Goal: Information Seeking & Learning: Learn about a topic

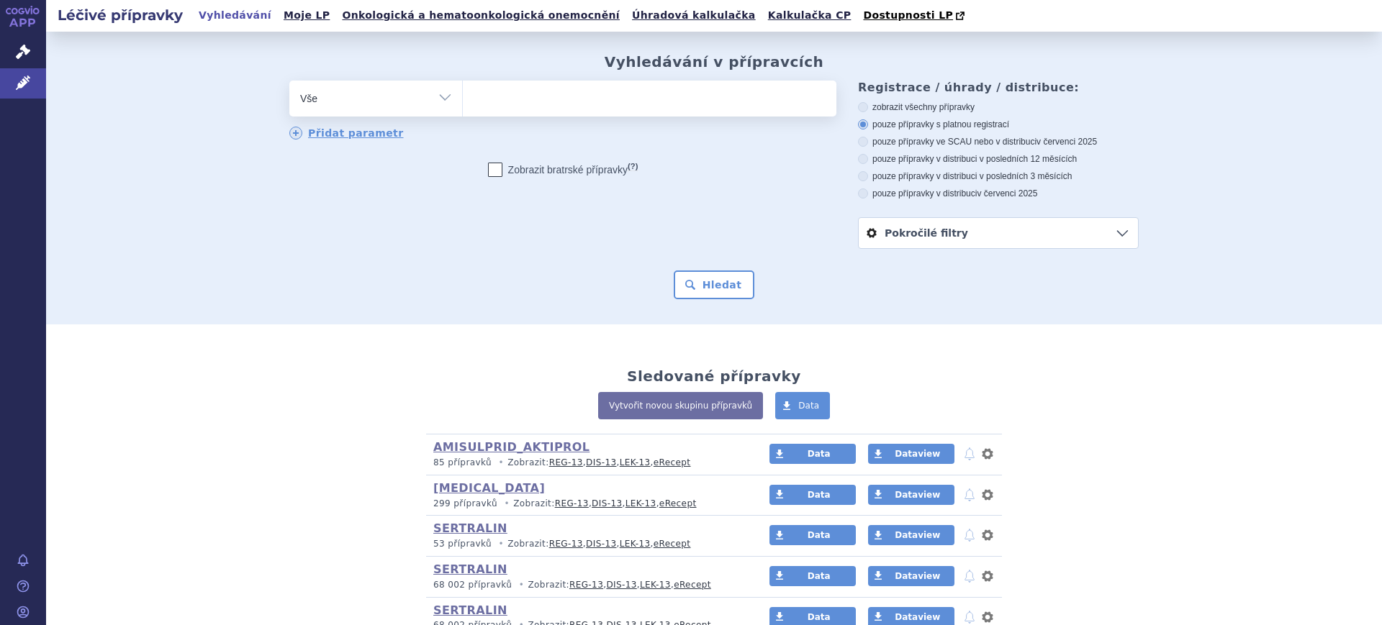
click at [379, 102] on select "Vše Přípravek/SUKL kód MAH VPOIS ATC/Aktivní látka Léková forma Síla" at bounding box center [375, 97] width 173 height 32
select select "filter-atc-group"
click at [289, 81] on select "Vše Přípravek/SUKL kód MAH VPOIS ATC/Aktivní látka Léková forma Síla" at bounding box center [375, 97] width 173 height 32
click at [538, 109] on ul at bounding box center [649, 96] width 373 height 30
click at [463, 109] on select at bounding box center [462, 98] width 1 height 36
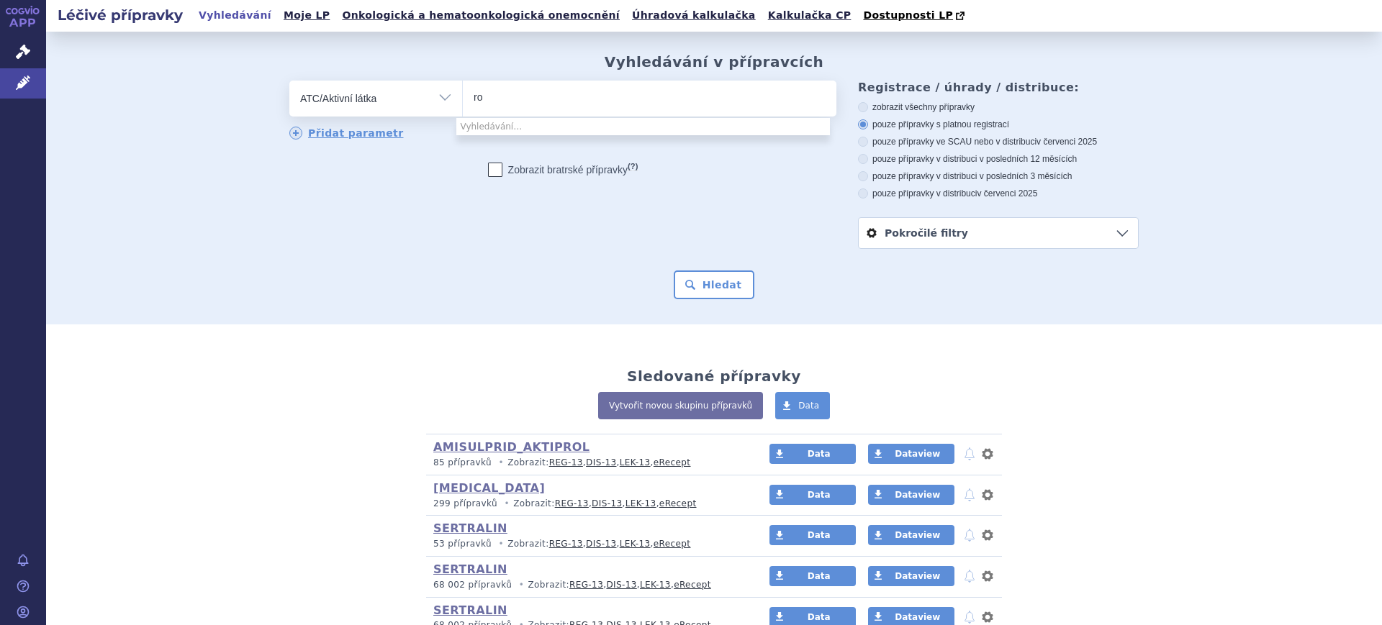
type input "r"
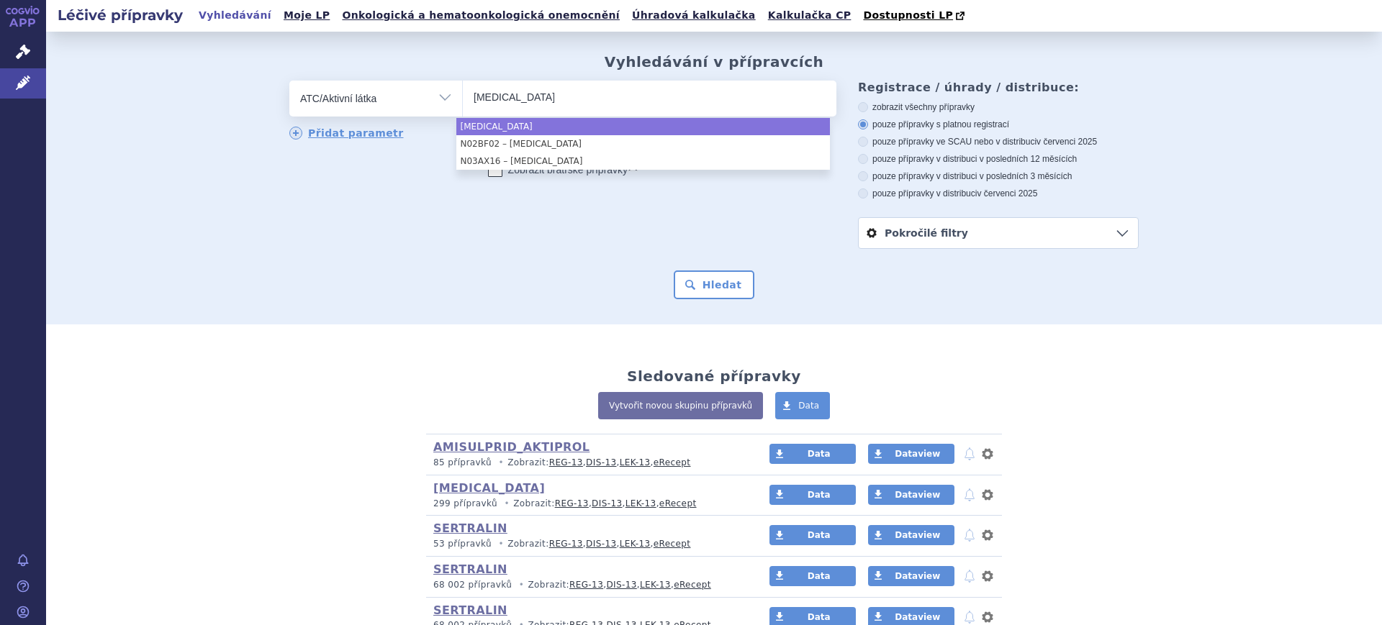
type input "pregabalin"
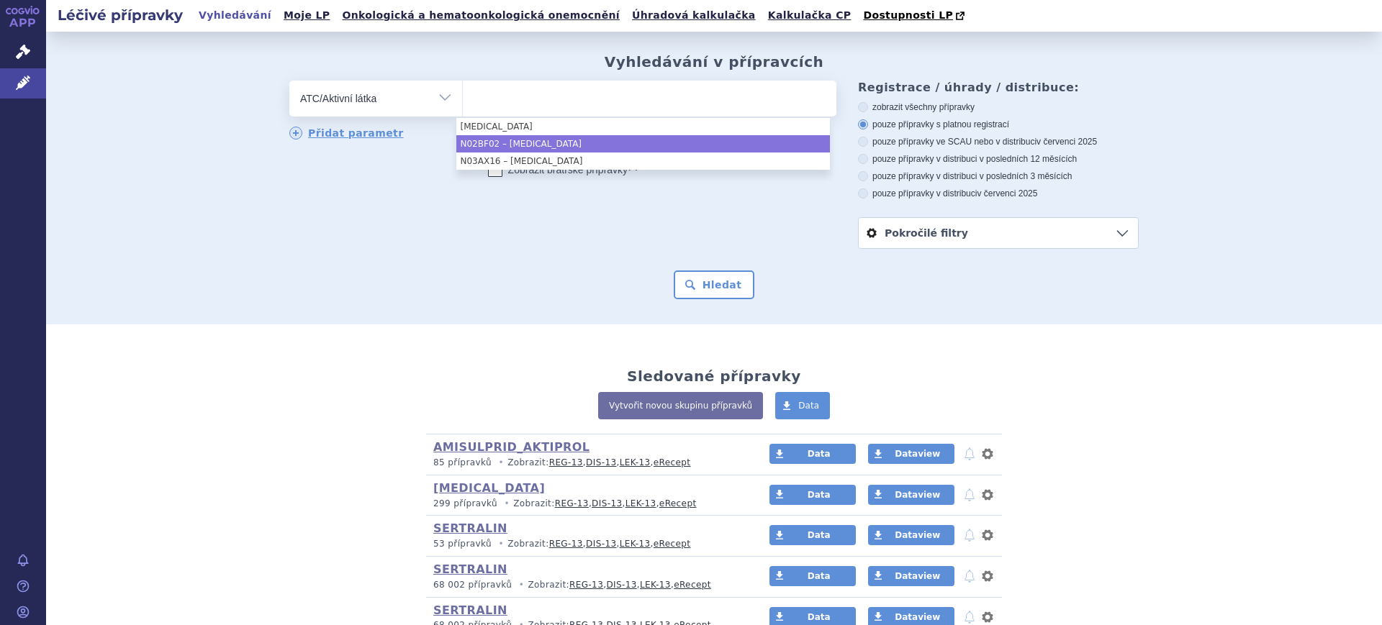
select select "N02BF02"
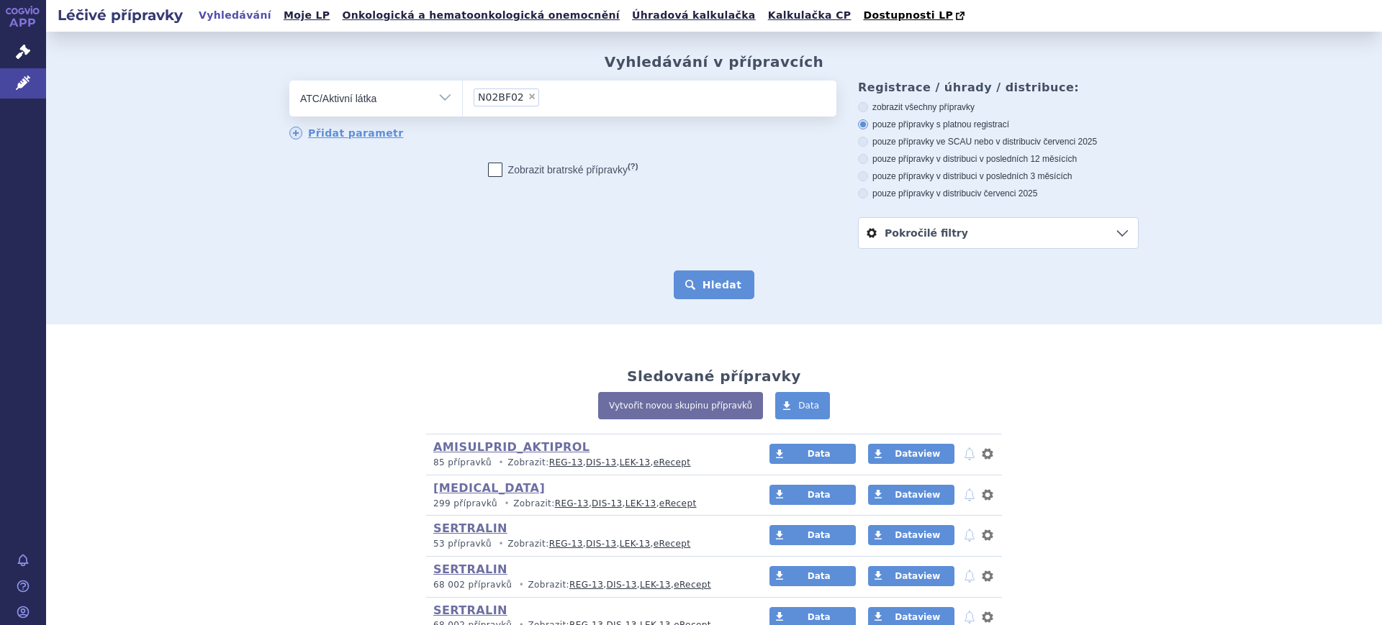
click at [682, 278] on button "Hledat" at bounding box center [714, 285] width 81 height 29
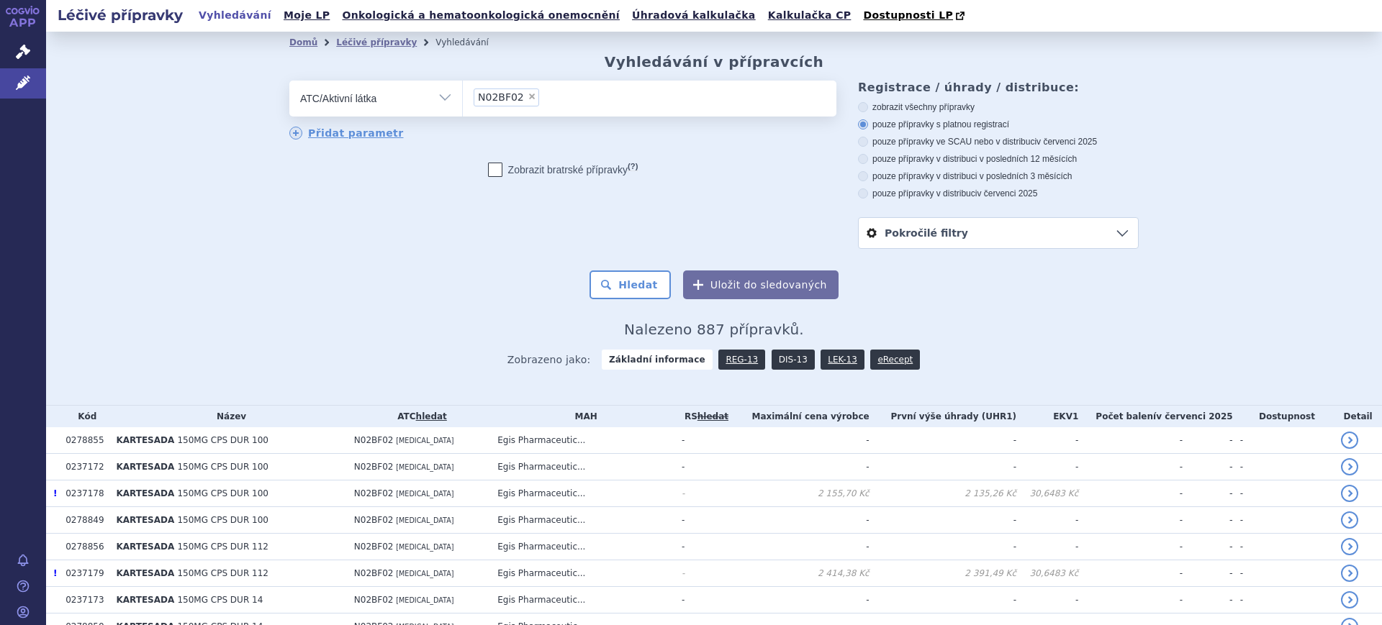
click at [779, 362] on link "DIS-13" at bounding box center [792, 360] width 43 height 20
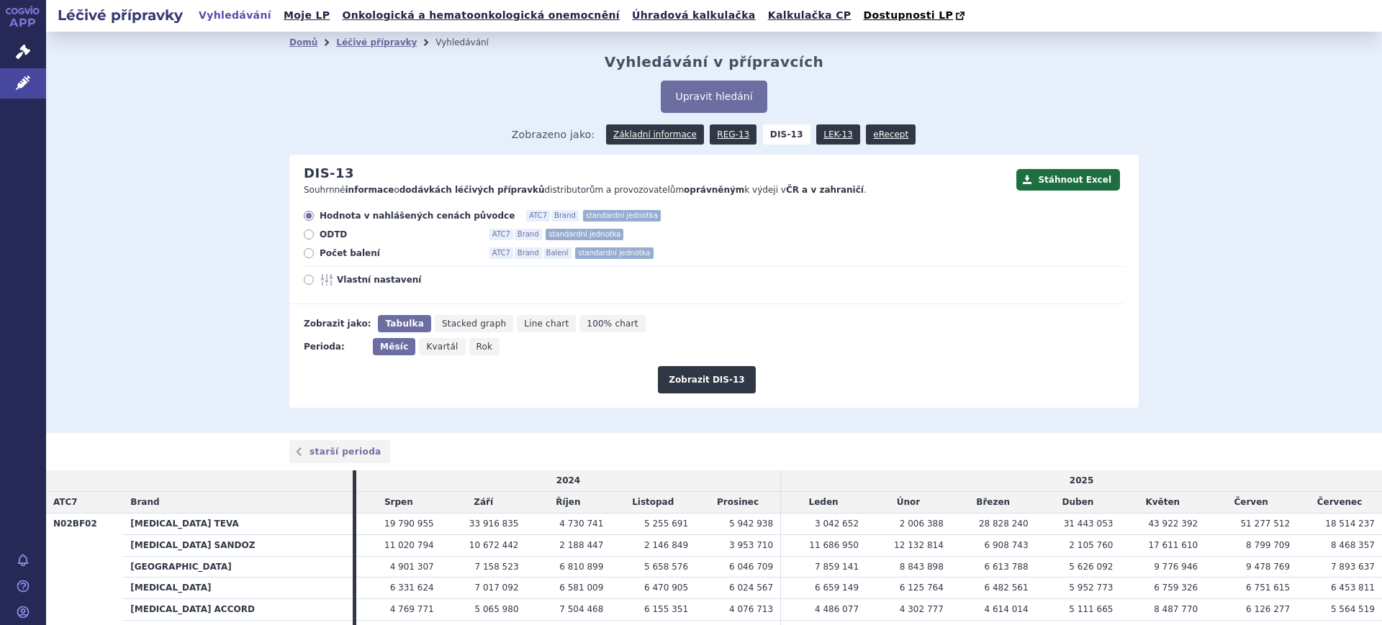
click at [476, 348] on span "Rok" at bounding box center [484, 347] width 17 height 10
click at [469, 348] on input "Rok" at bounding box center [473, 342] width 9 height 9
radio input "true"
click at [706, 381] on button "Zobrazit DIS-13" at bounding box center [706, 379] width 97 height 27
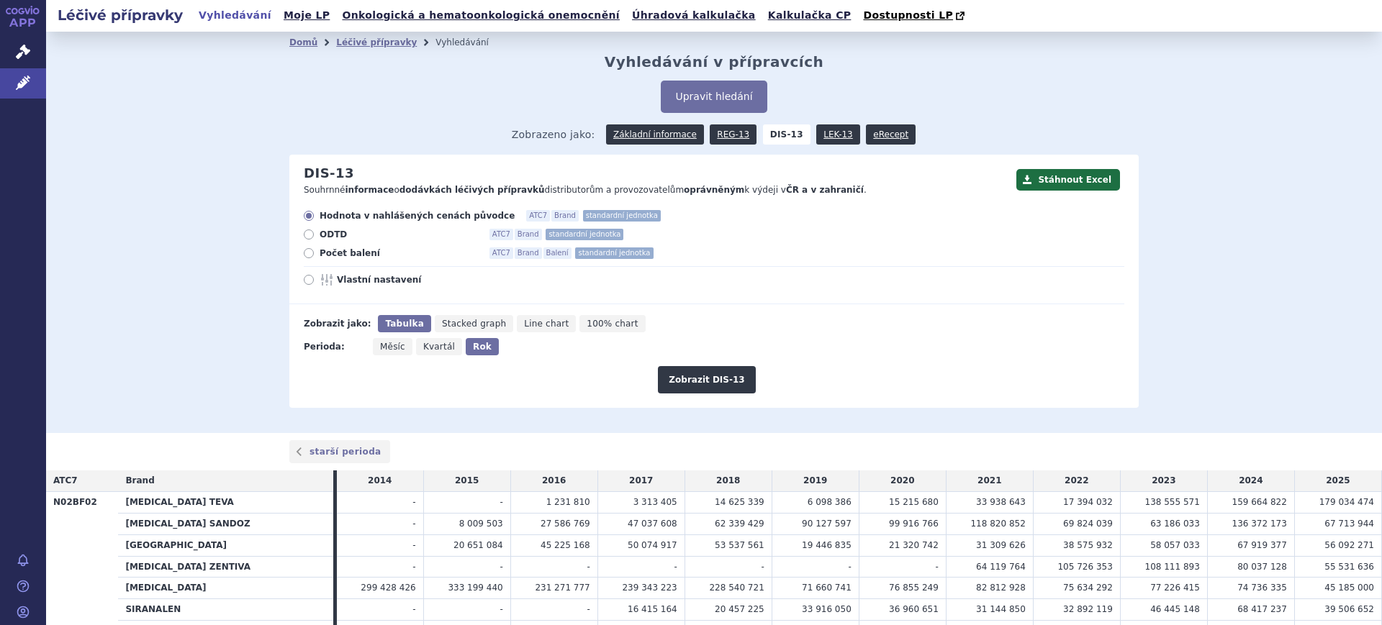
click at [378, 279] on span "Vlastní nastavení" at bounding box center [416, 280] width 158 height 12
click at [314, 279] on input "Vlastní nastavení" at bounding box center [309, 281] width 9 height 9
radio input "true"
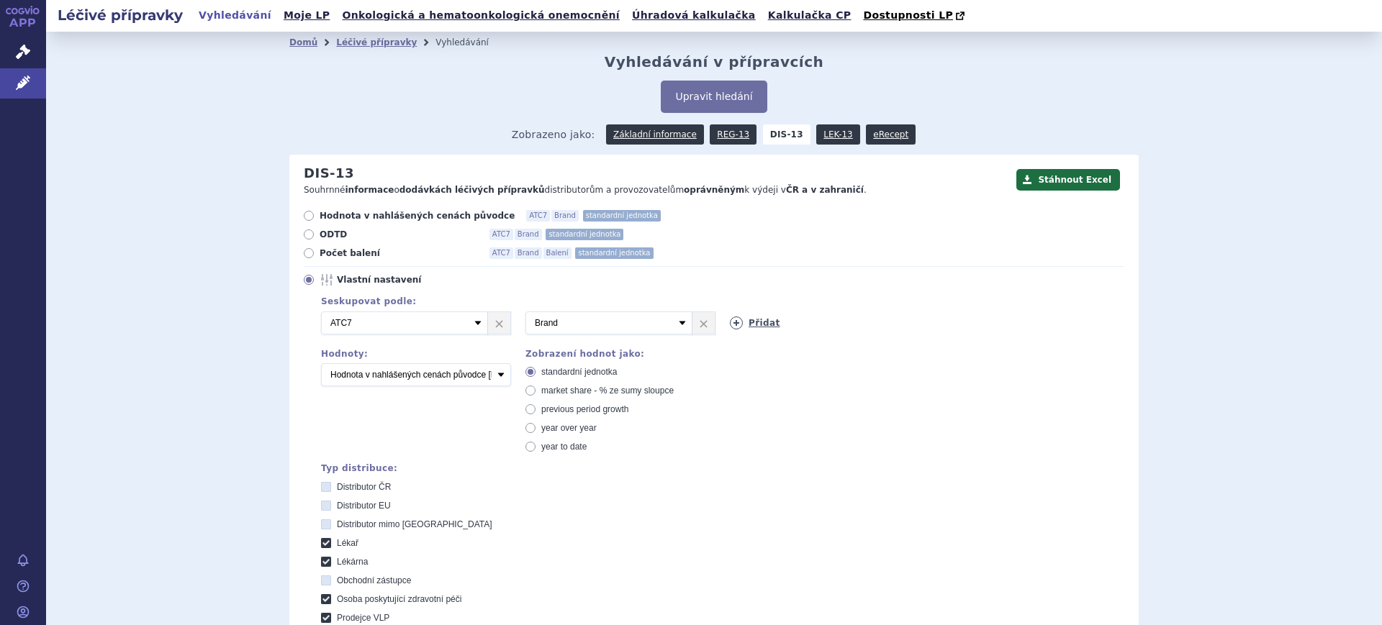
click at [730, 325] on icon at bounding box center [736, 323] width 13 height 13
click at [730, 325] on select "Vyberte groupování ATC3 ATC5 ATC7 Brand Balení SÚKL kód MAH VPOIS Referenční sk…" at bounding box center [813, 323] width 167 height 23
select select "mah"
click at [730, 312] on select "Vyberte groupování ATC3 ATC5 ATC7 Brand Balení SÚKL kód MAH VPOIS Referenční sk…" at bounding box center [813, 323] width 167 height 23
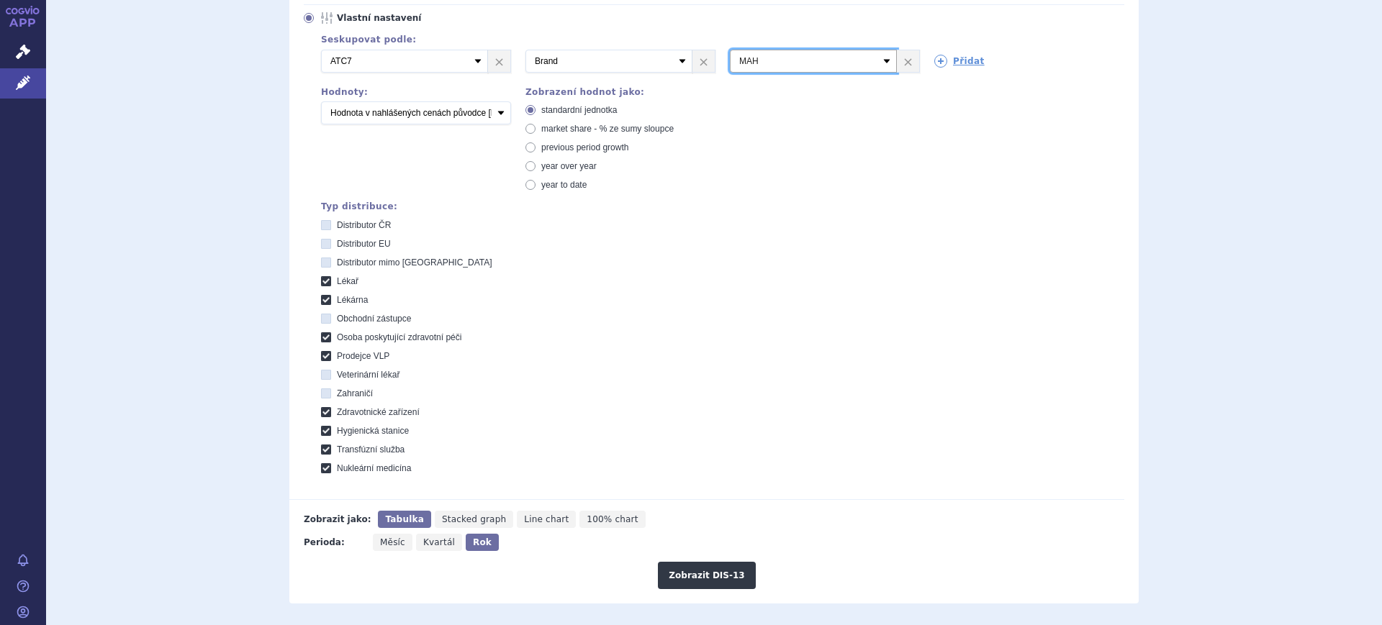
scroll to position [450, 0]
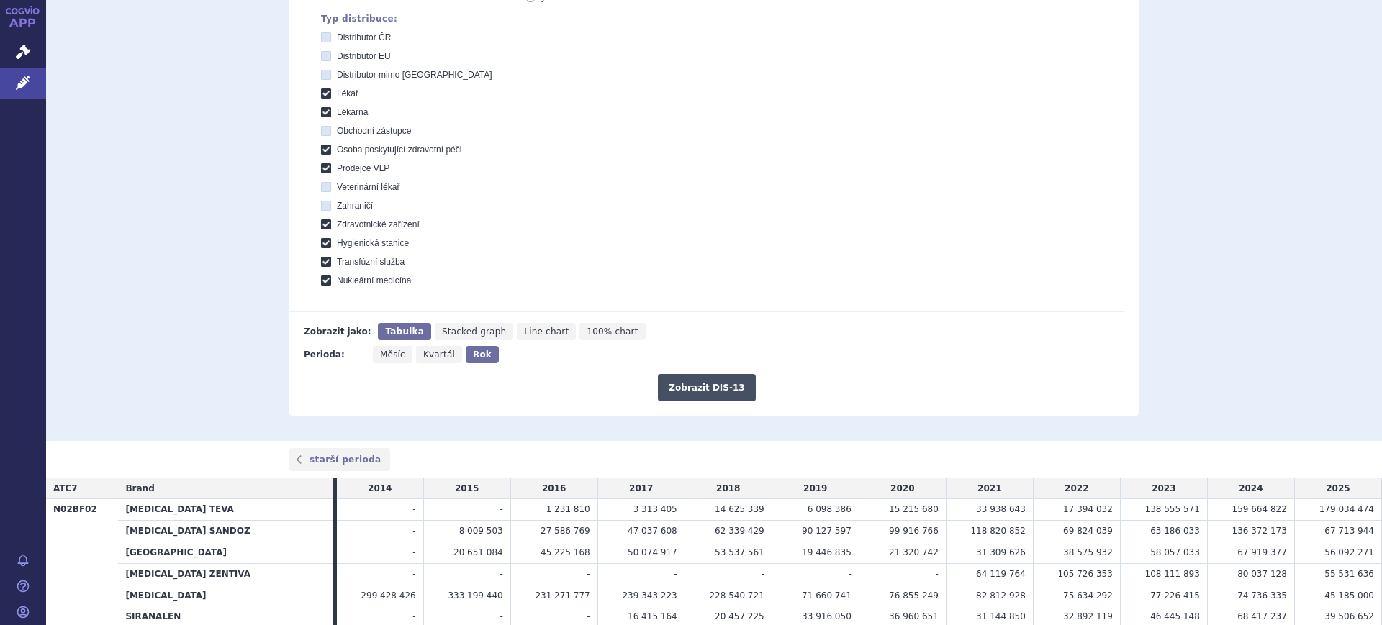
click at [699, 384] on button "Zobrazit DIS-13" at bounding box center [706, 387] width 97 height 27
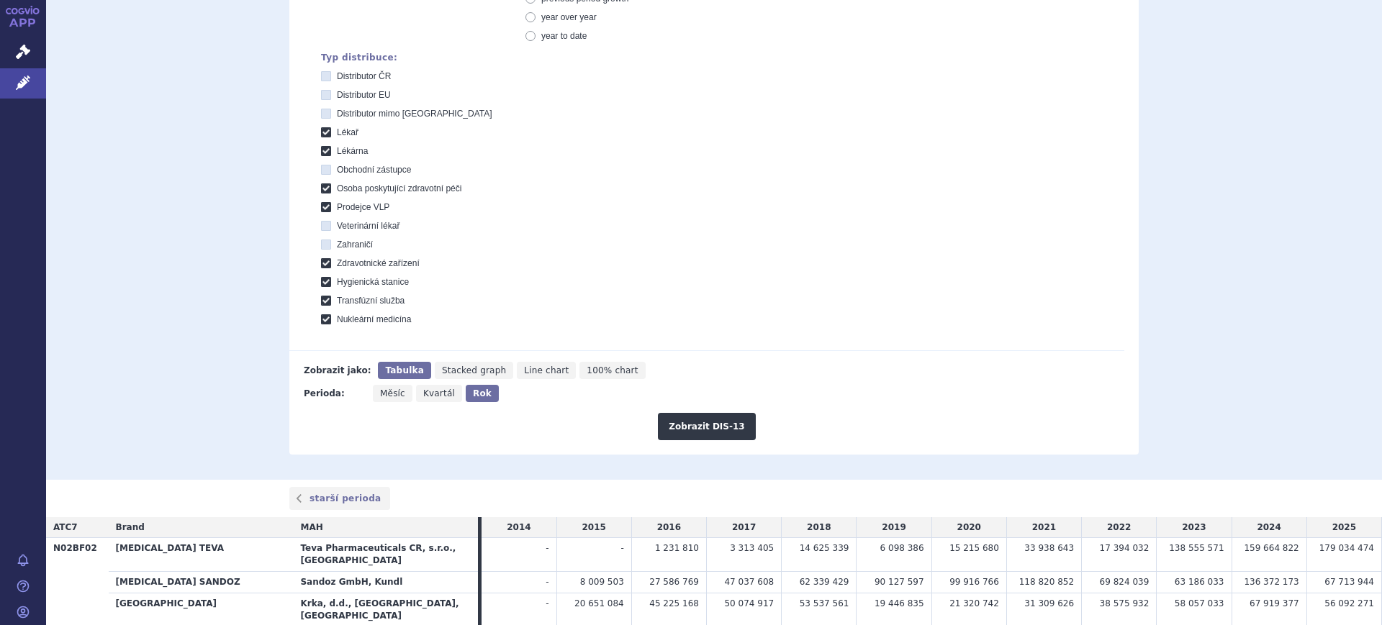
scroll to position [180, 0]
